Goal: Task Accomplishment & Management: Manage account settings

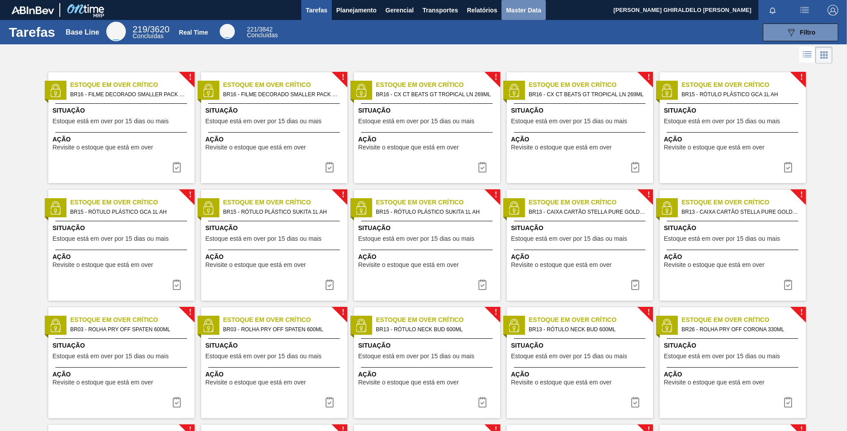
click at [421, 9] on span "Master Data" at bounding box center [523, 10] width 35 height 11
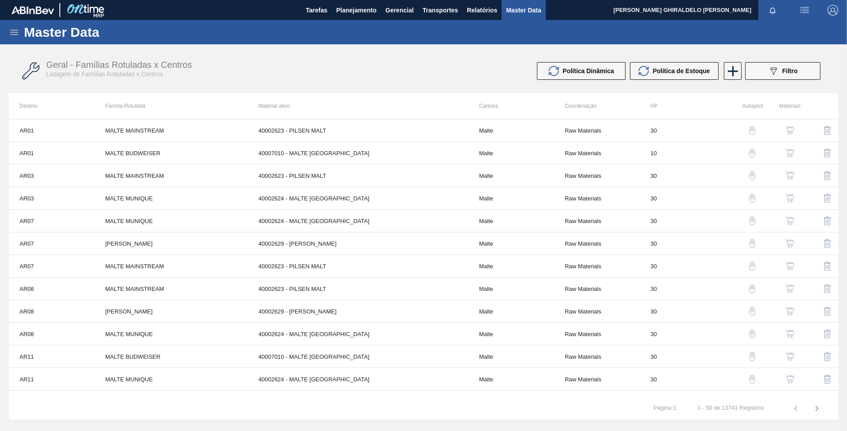
click at [10, 34] on icon at bounding box center [14, 32] width 11 height 11
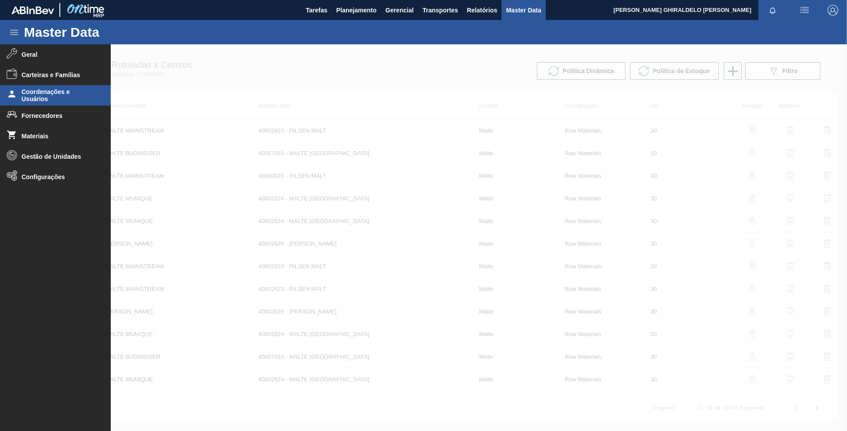
click at [35, 98] on span "Coordenações e Usuários" at bounding box center [58, 95] width 73 height 14
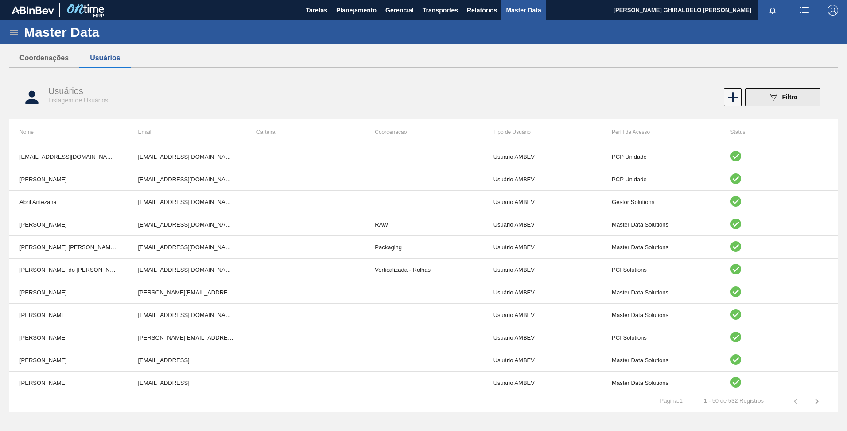
click at [421, 97] on icon "089F7B8B-B2A5-4AFE-B5C0-19BA573D28AC" at bounding box center [773, 97] width 11 height 11
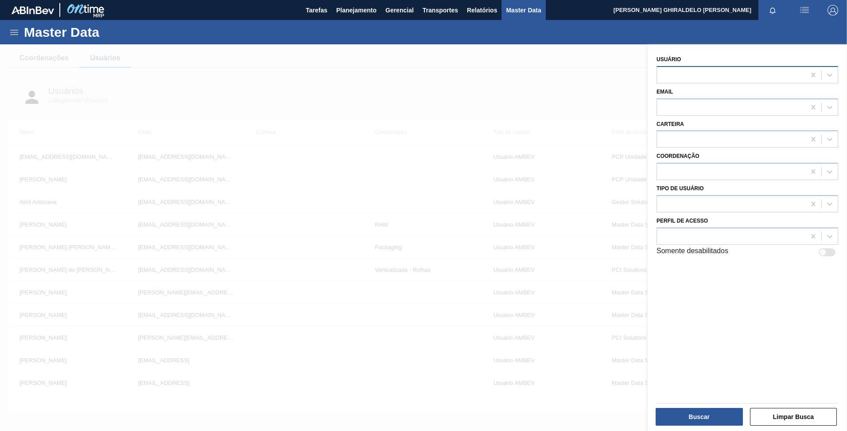
click at [421, 81] on div at bounding box center [731, 74] width 148 height 13
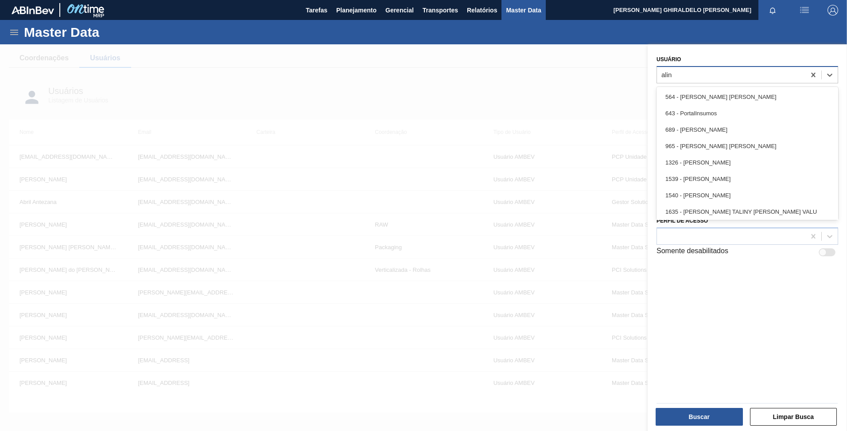
type input "[PERSON_NAME]"
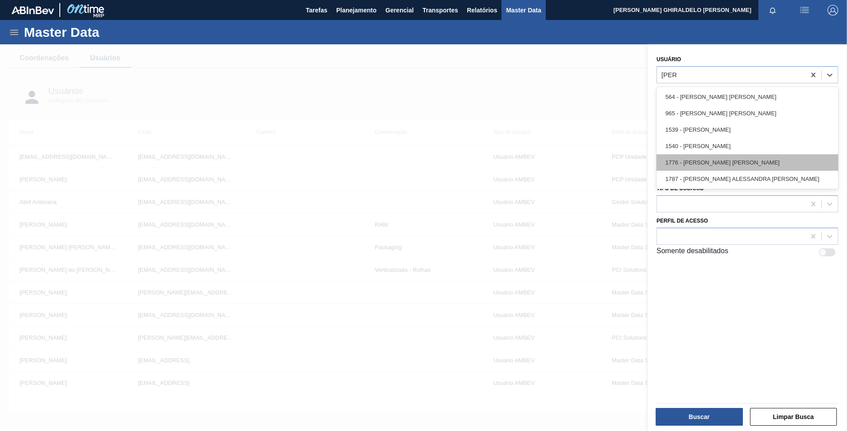
click at [421, 156] on div "1776 - [PERSON_NAME] [PERSON_NAME]" at bounding box center [748, 162] width 182 height 16
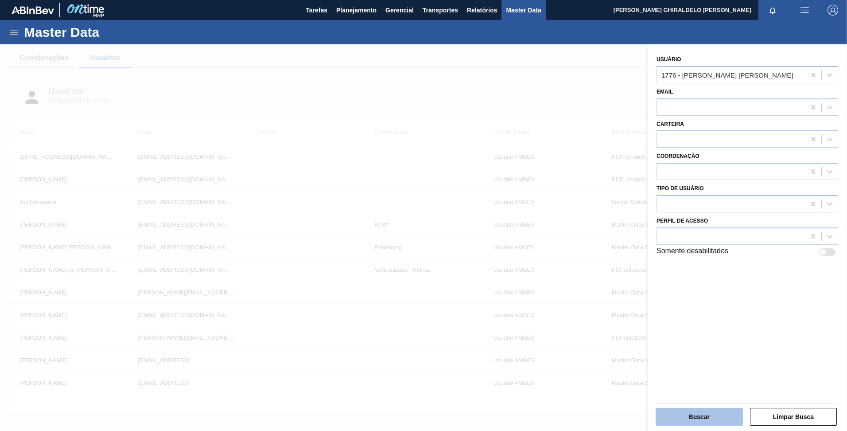
click at [421, 417] on button "Buscar" at bounding box center [699, 417] width 87 height 18
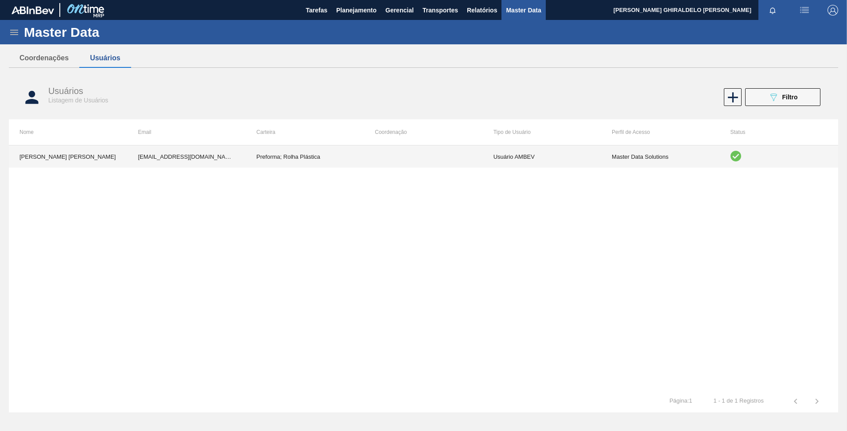
click at [421, 153] on td at bounding box center [423, 156] width 118 height 22
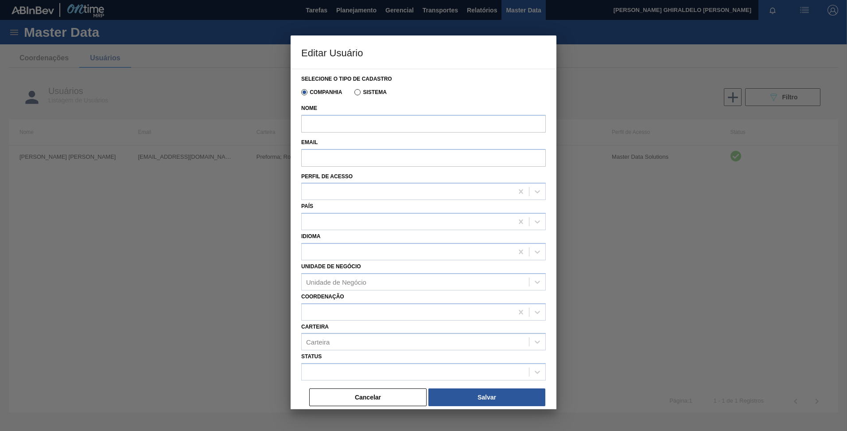
type input "[PERSON_NAME] [PERSON_NAME]"
type input "[EMAIL_ADDRESS][DOMAIN_NAME]"
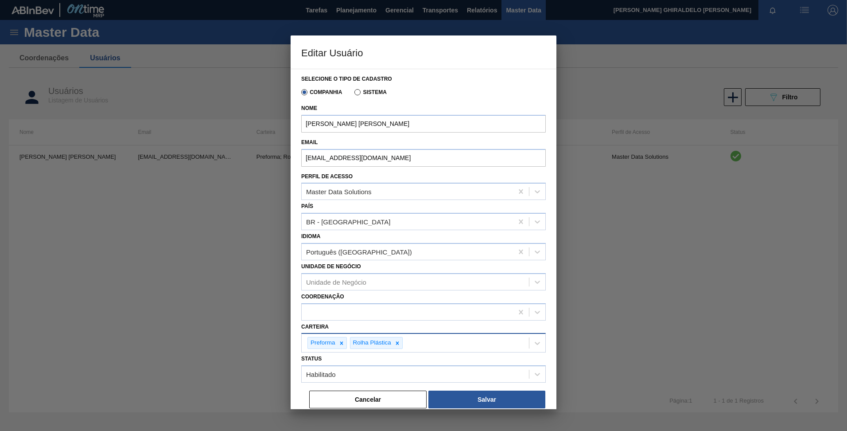
click at [421, 344] on div "Preforma Rolha Plástica" at bounding box center [415, 343] width 227 height 18
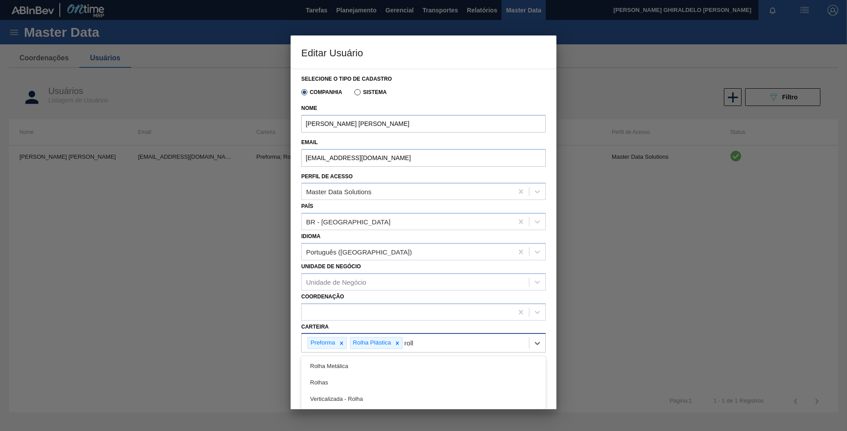
type input "rolha"
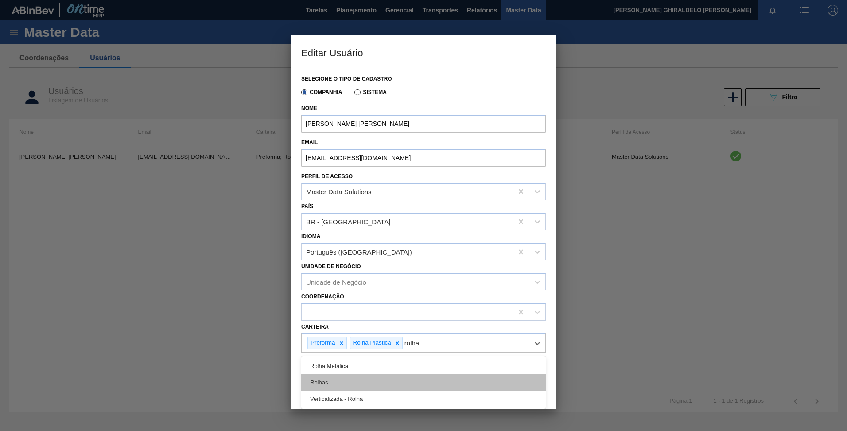
click at [345, 377] on div "Rolhas" at bounding box center [423, 382] width 245 height 16
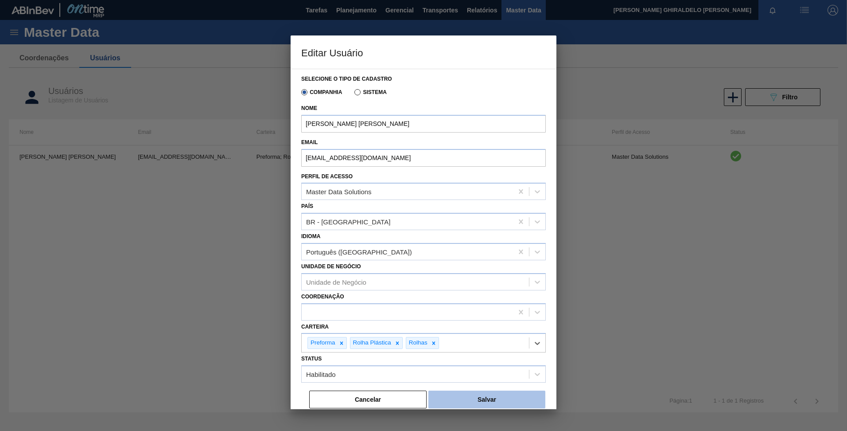
click at [421, 399] on button "Salvar" at bounding box center [486, 399] width 117 height 18
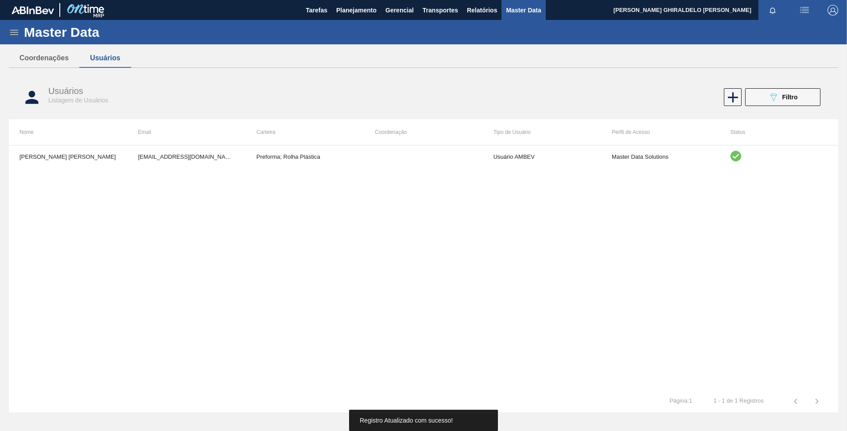
click at [11, 30] on icon at bounding box center [14, 32] width 8 height 5
